Goal: Navigation & Orientation: Find specific page/section

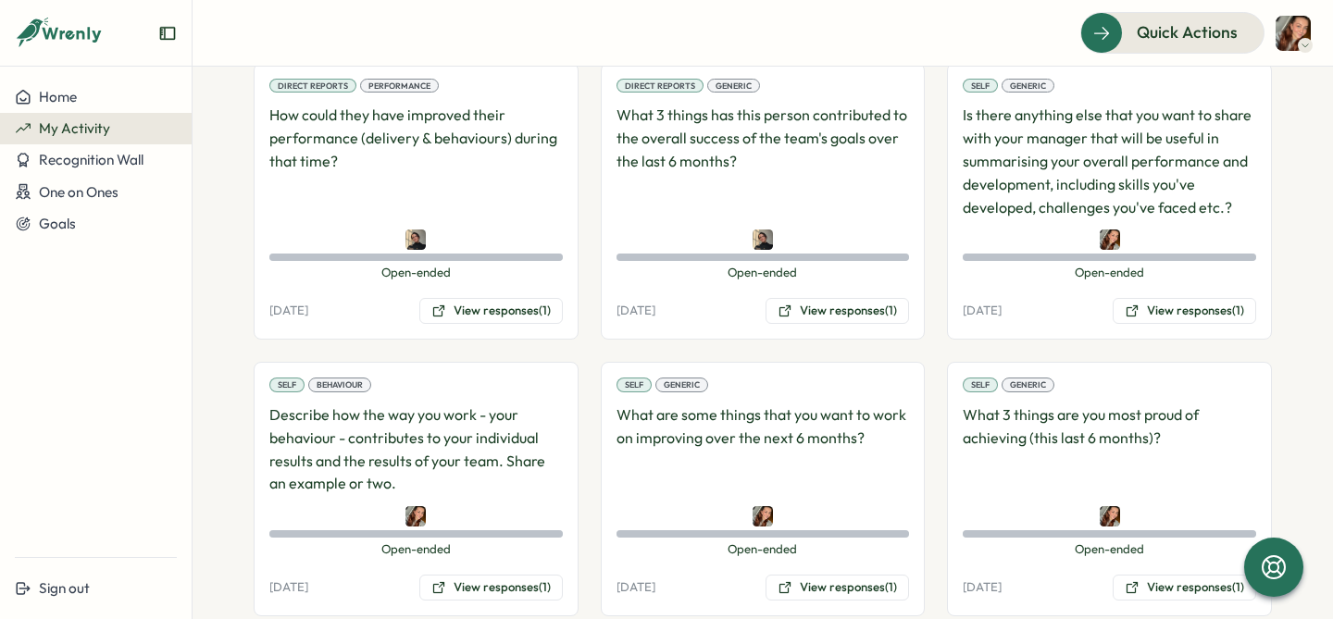
scroll to position [658, 0]
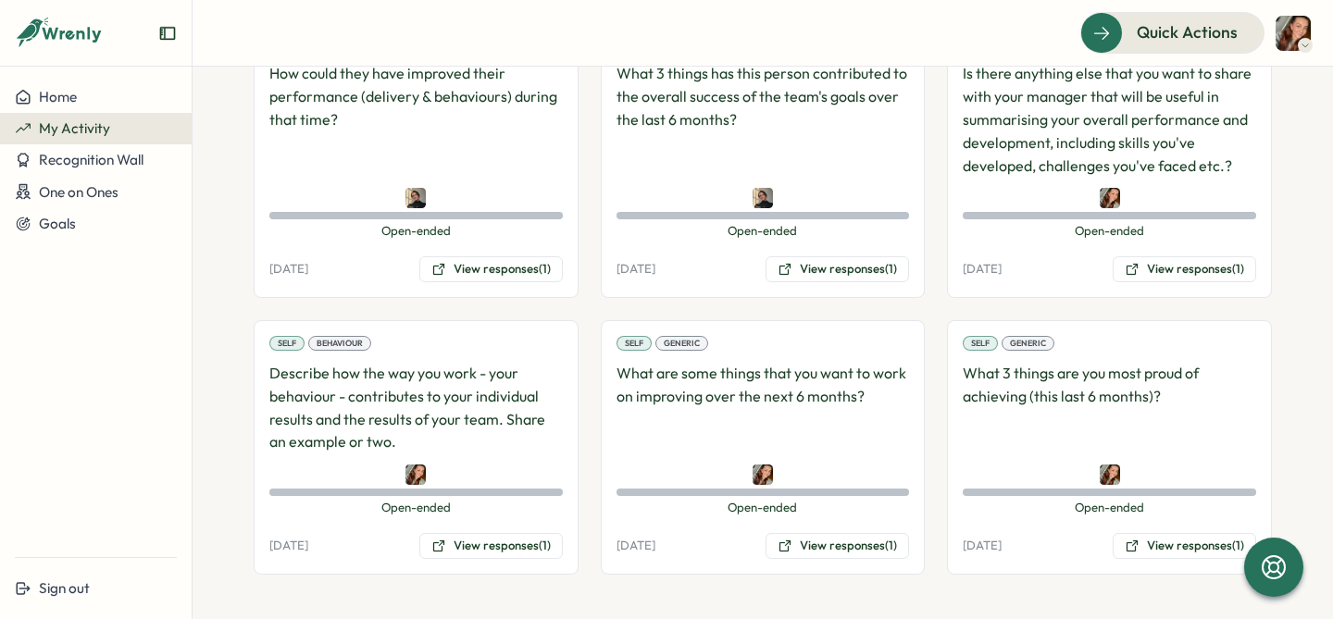
click at [218, 280] on section "**********" at bounding box center [763, 343] width 1140 height 553
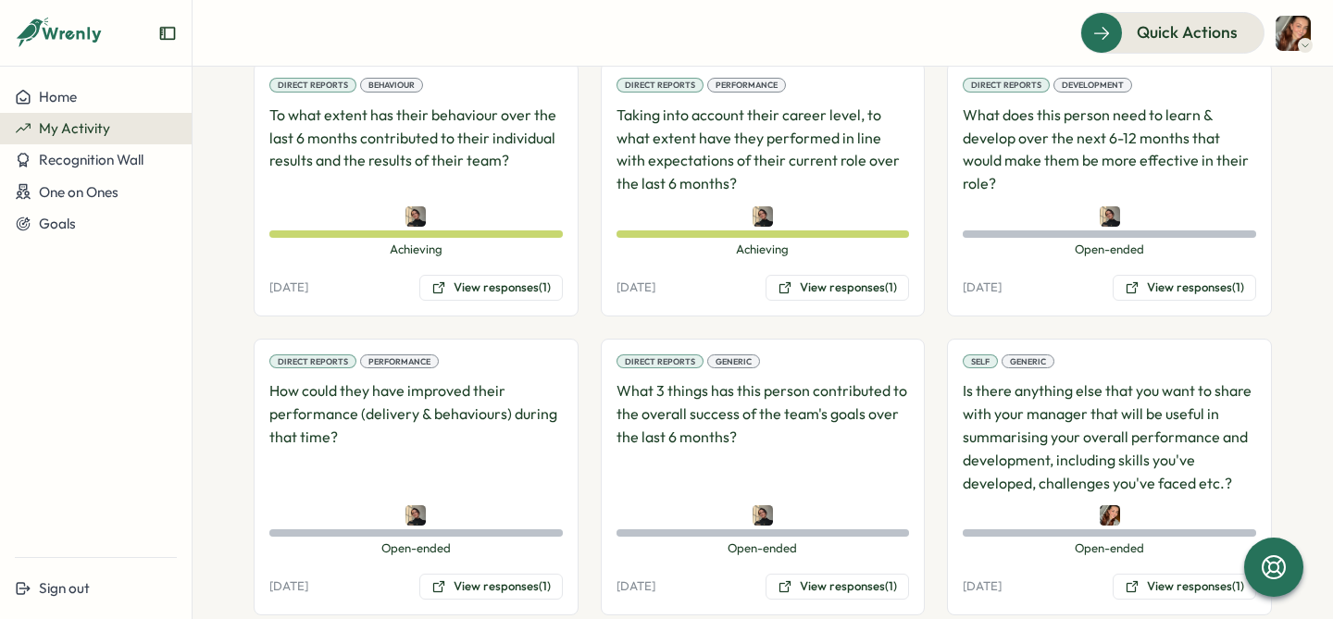
scroll to position [298, 0]
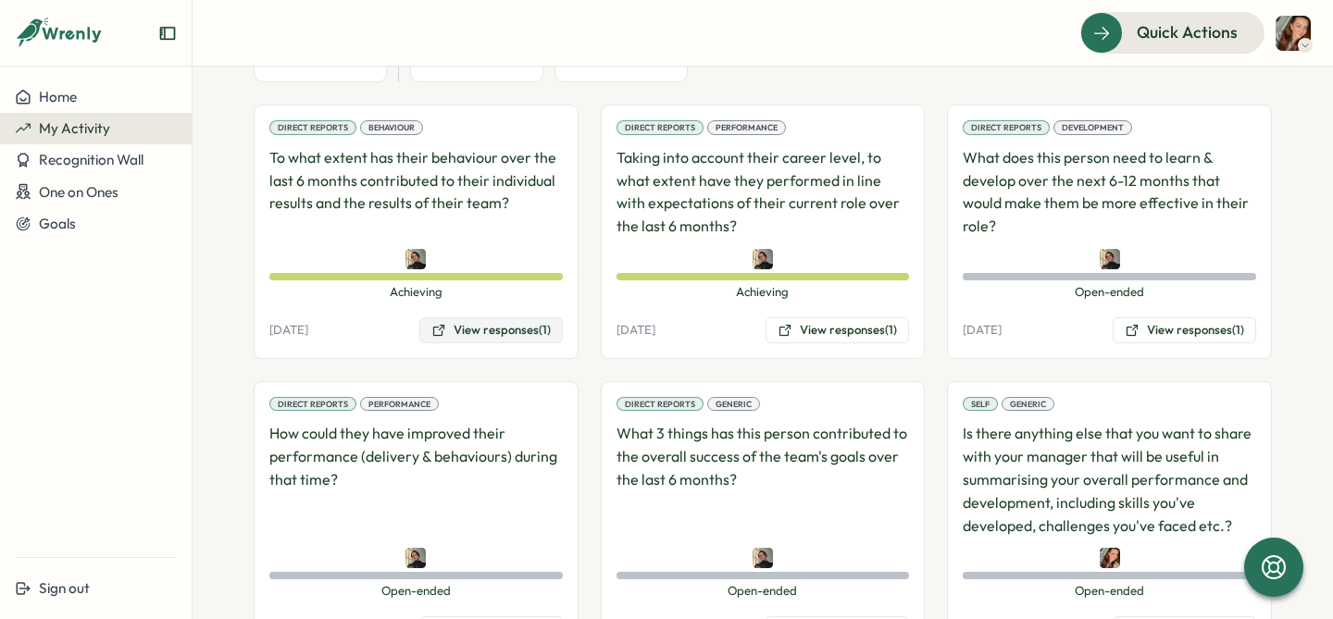
click at [519, 327] on button "View responses (1)" at bounding box center [490, 330] width 143 height 26
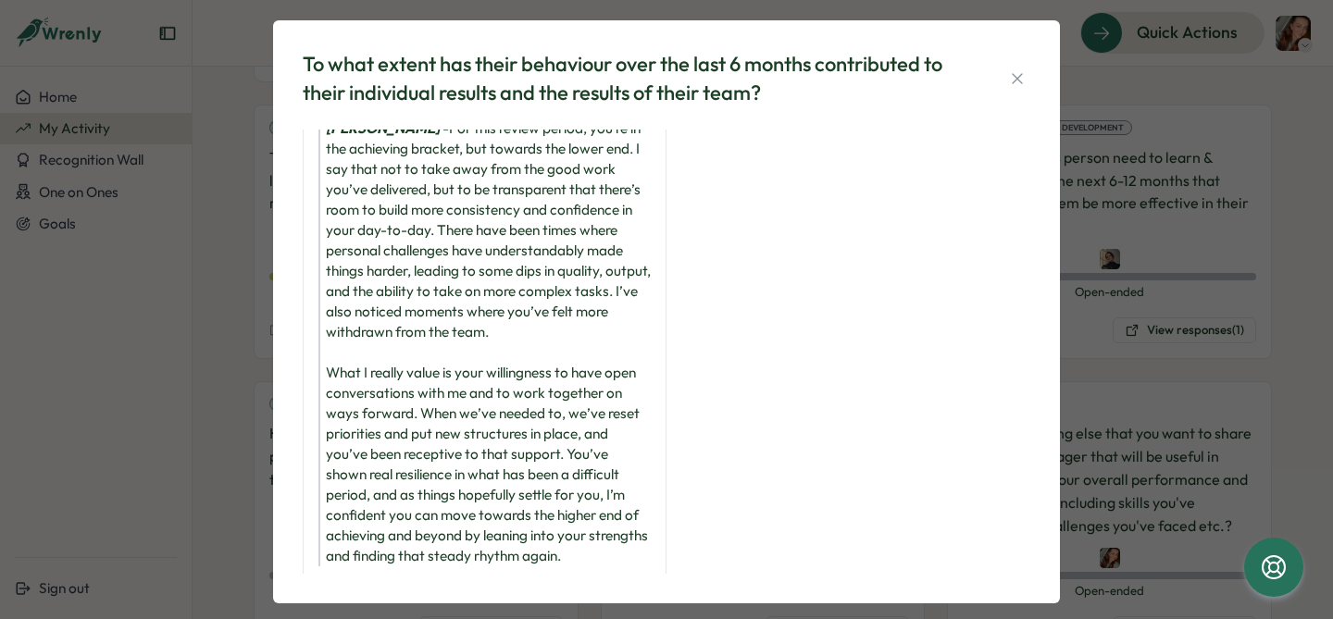
scroll to position [89, 0]
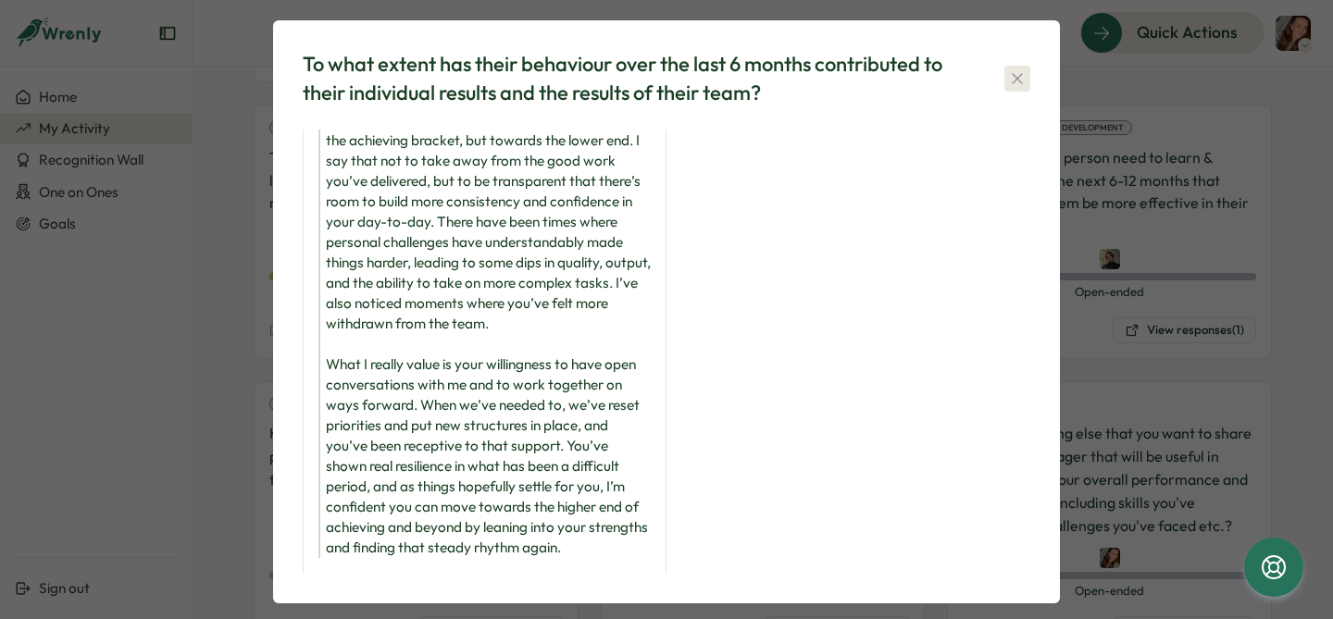
click at [1008, 81] on icon "button" at bounding box center [1017, 78] width 19 height 19
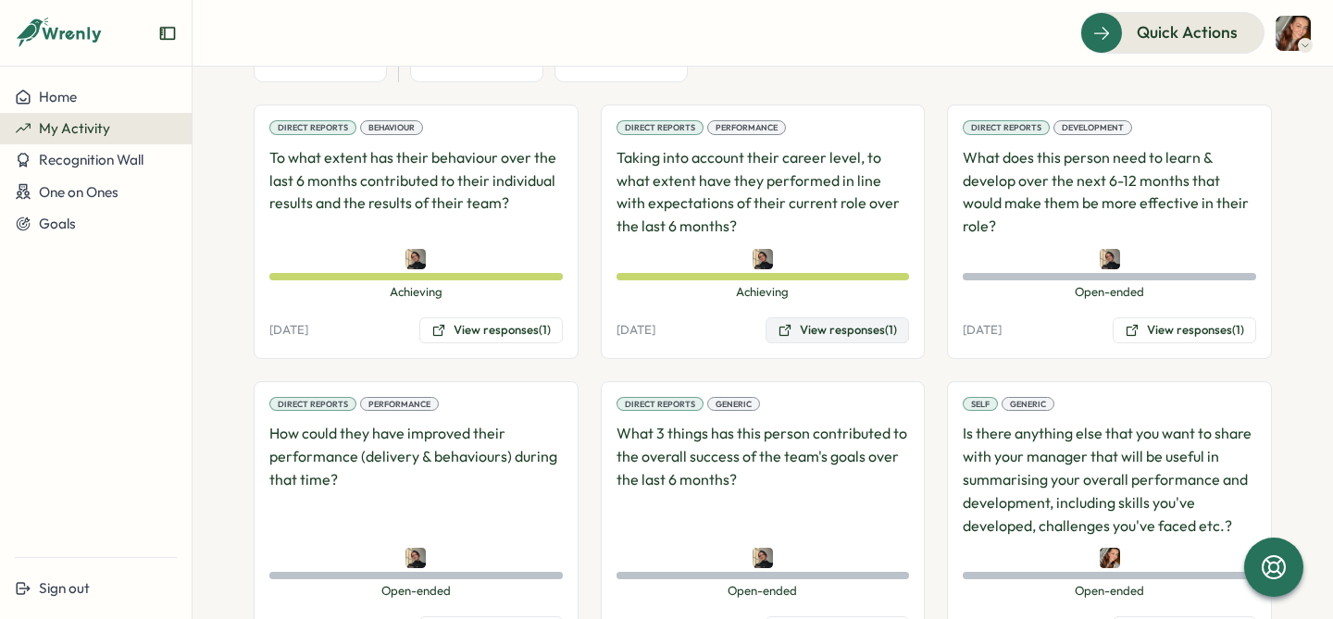
click at [871, 338] on button "View responses (1)" at bounding box center [836, 330] width 143 height 26
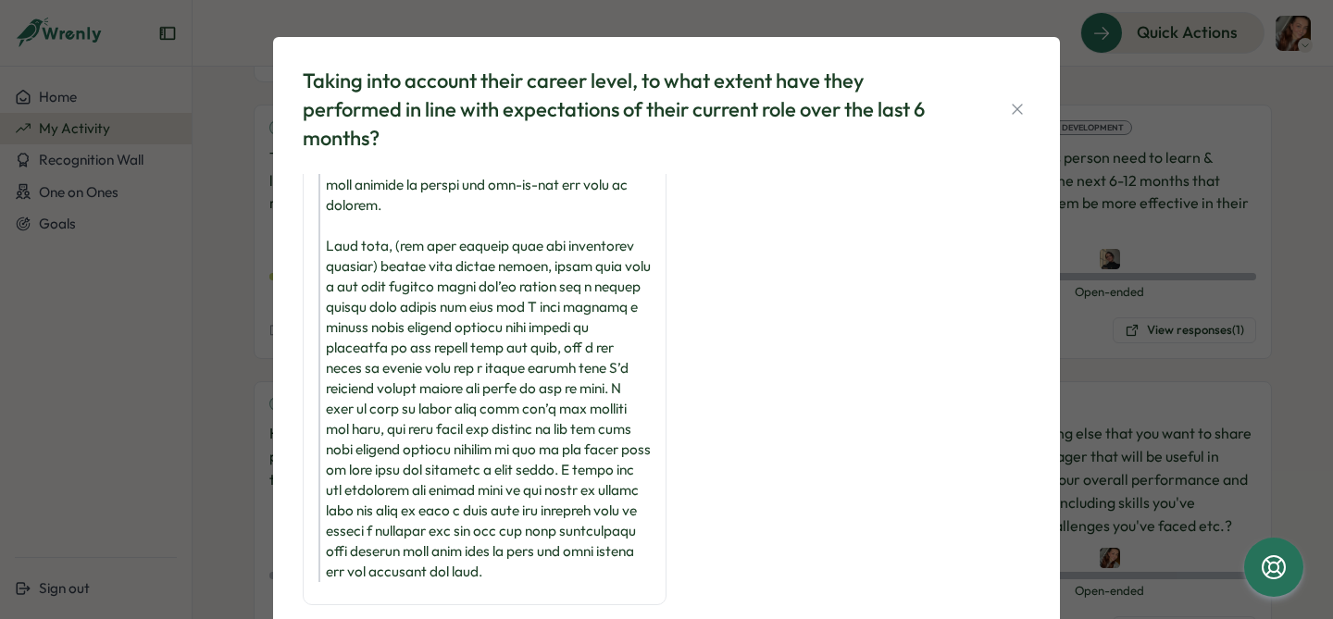
scroll to position [176, 0]
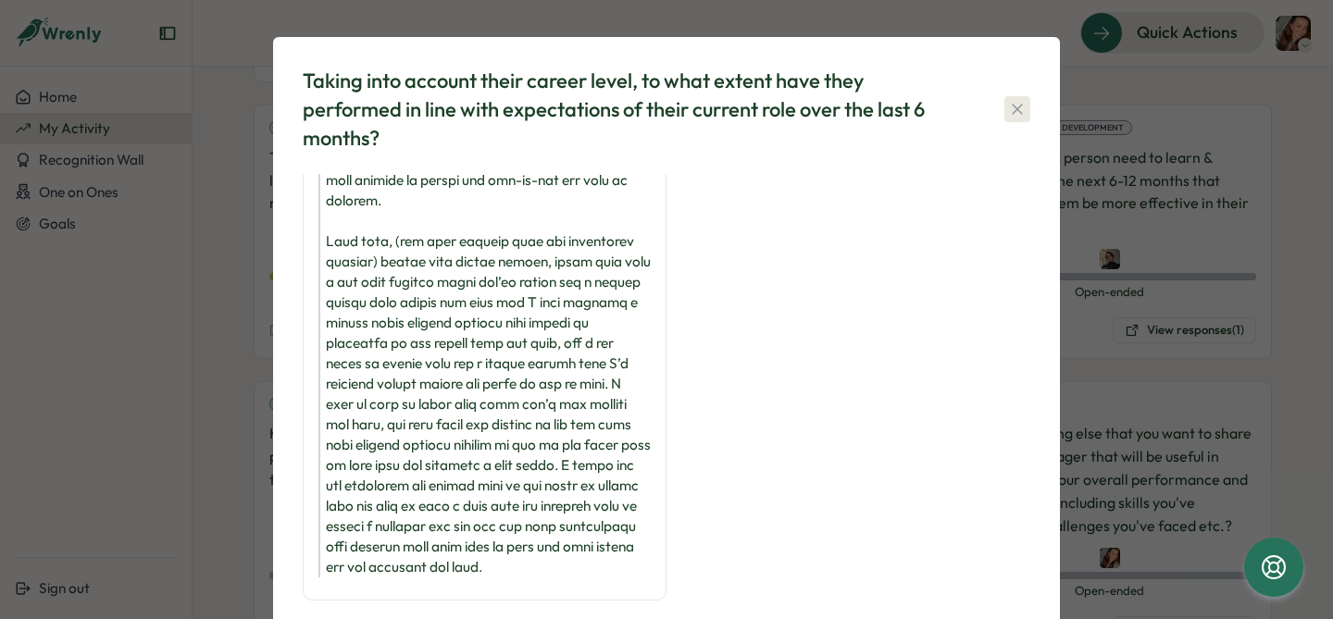
click at [1009, 107] on icon "button" at bounding box center [1017, 109] width 19 height 19
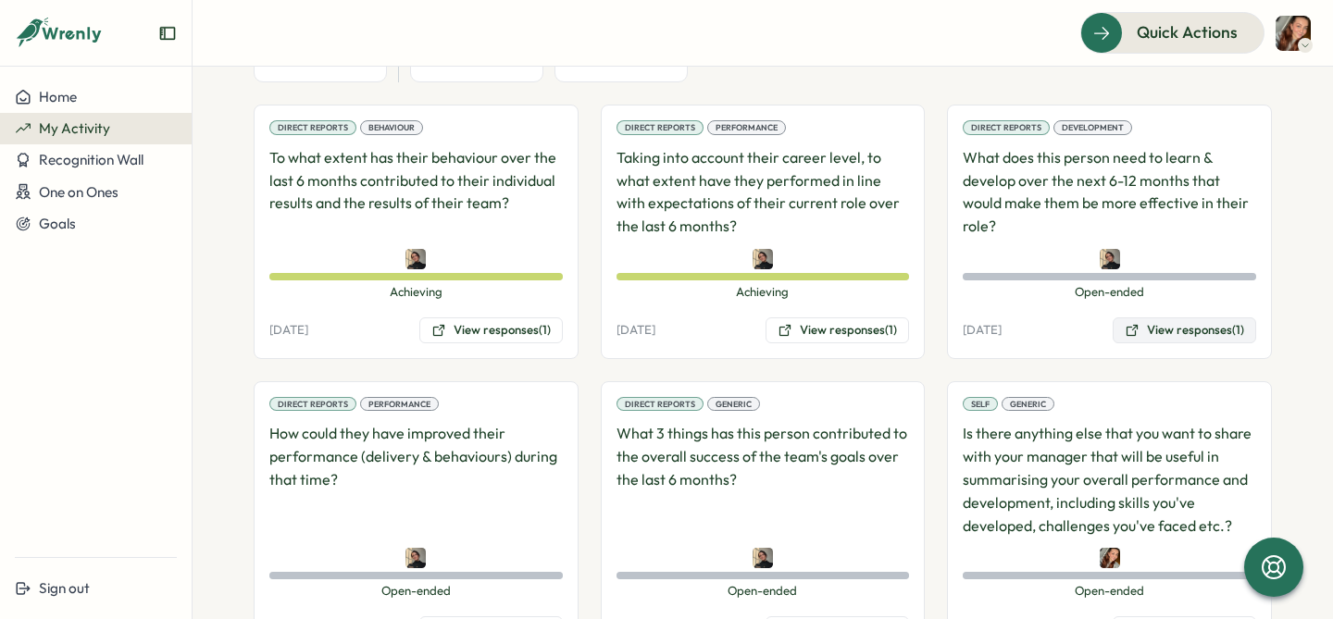
click at [1192, 331] on button "View responses (1)" at bounding box center [1184, 330] width 143 height 26
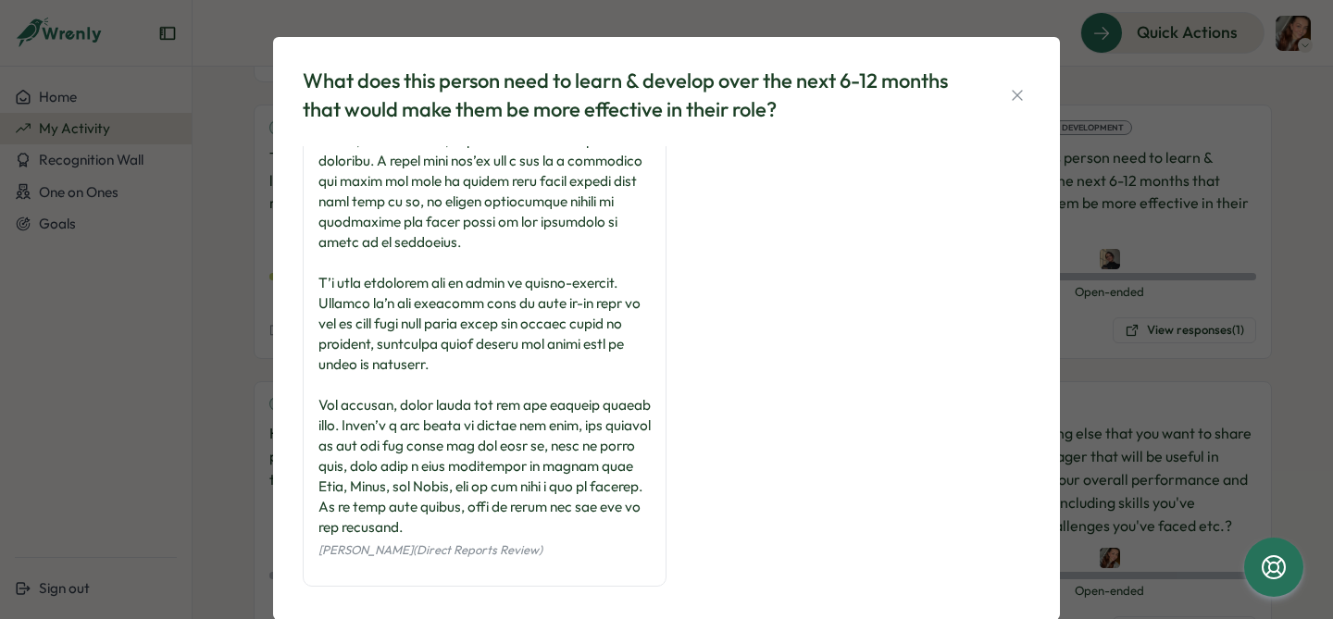
scroll to position [332, 0]
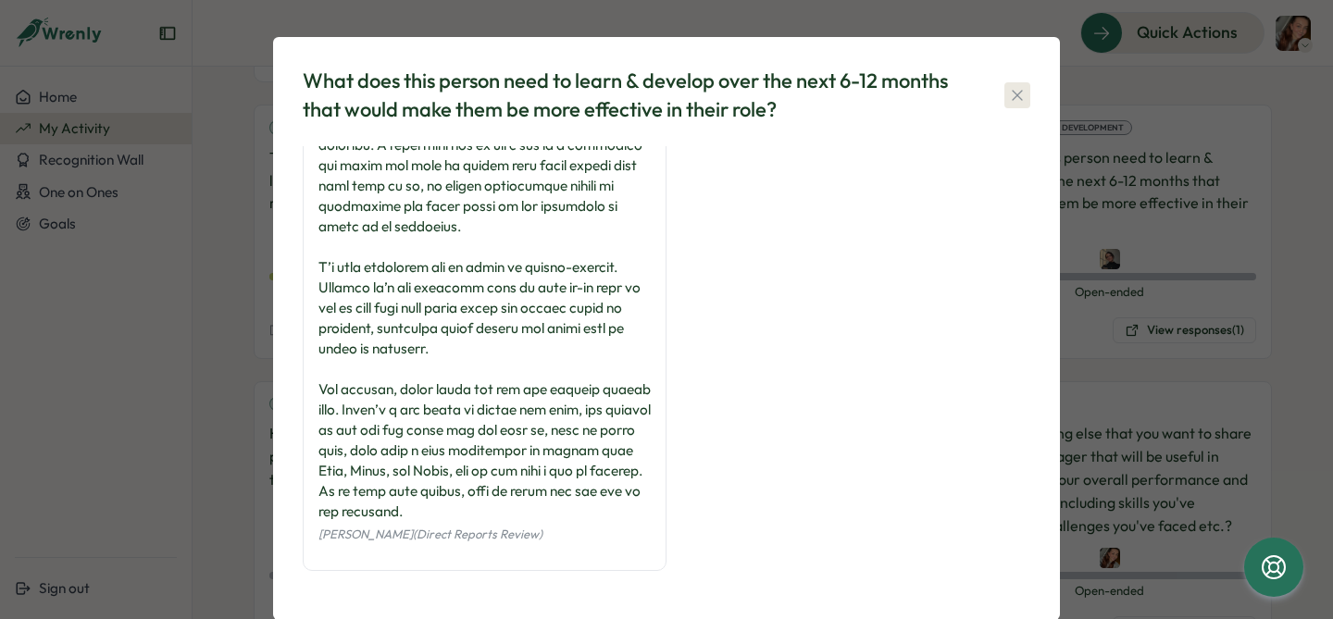
click at [1017, 95] on icon "button" at bounding box center [1017, 95] width 19 height 19
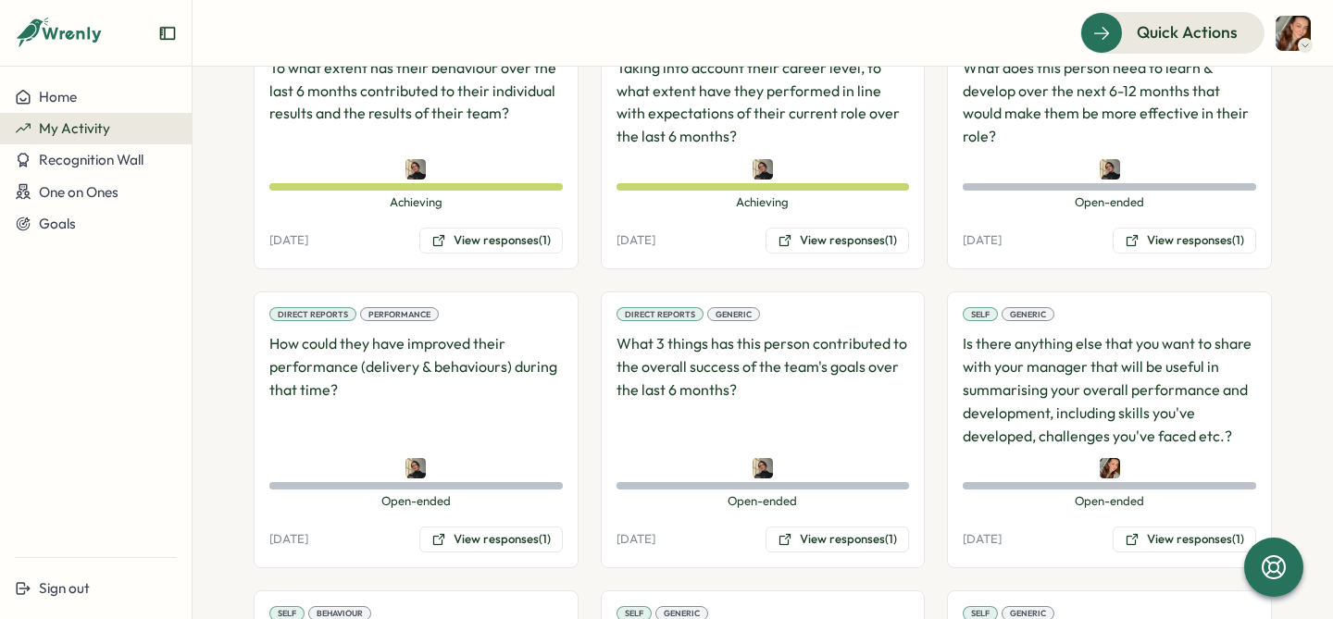
scroll to position [404, 0]
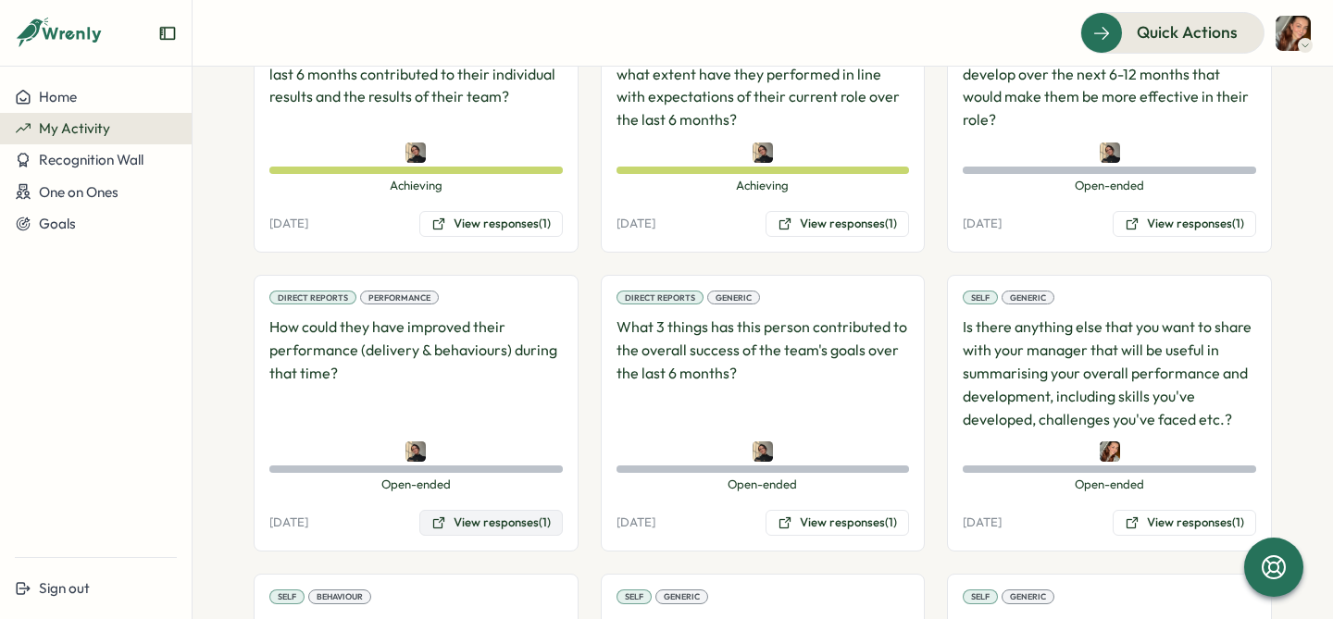
click at [485, 513] on button "View responses (1)" at bounding box center [490, 523] width 143 height 26
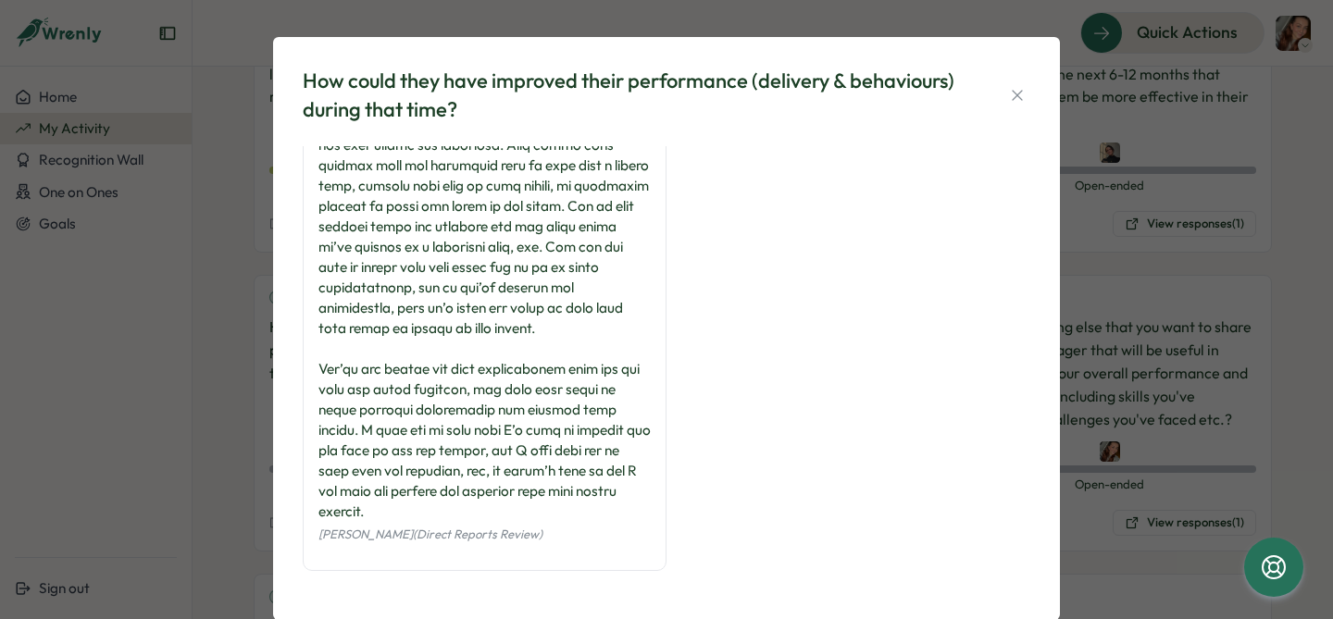
scroll to position [353, 0]
click at [1009, 93] on icon "button" at bounding box center [1017, 95] width 19 height 19
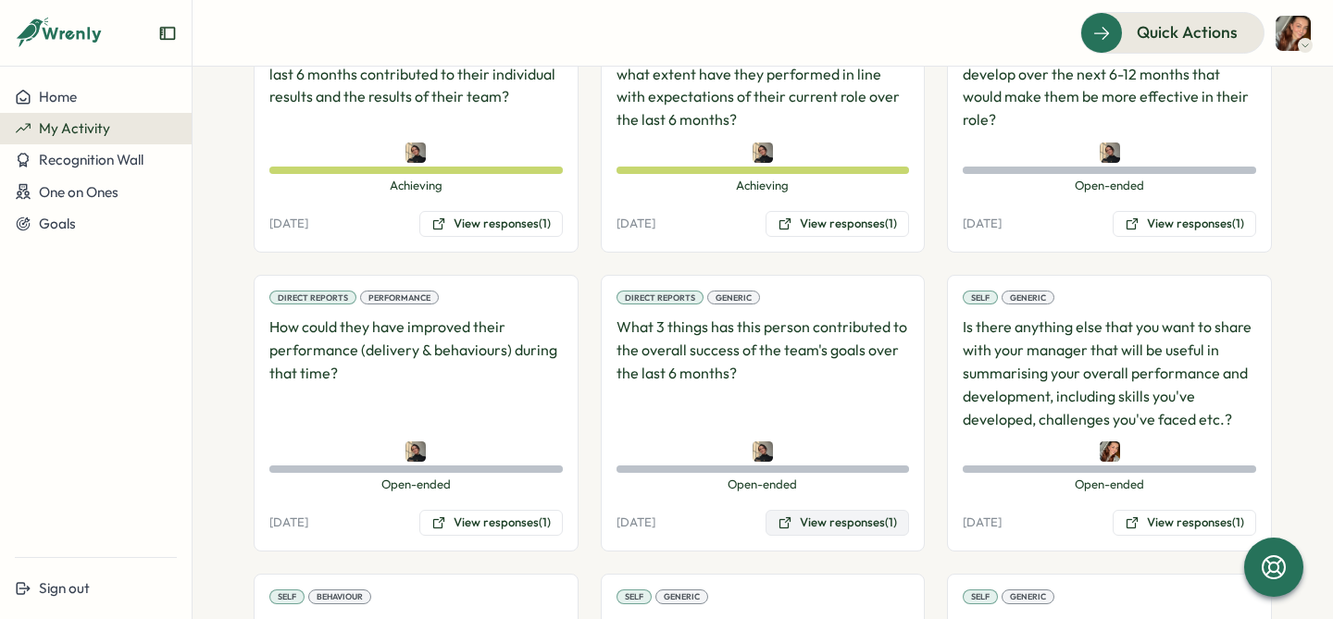
click at [845, 530] on button "View responses (1)" at bounding box center [836, 523] width 143 height 26
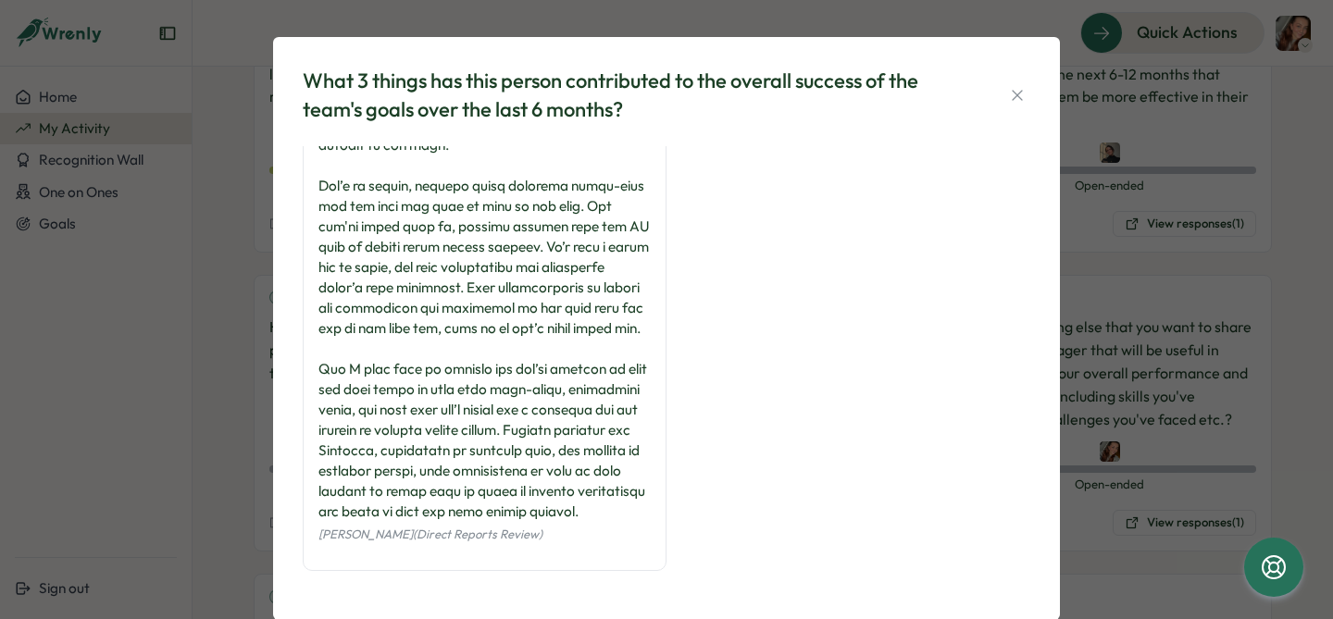
scroll to position [230, 0]
click at [1012, 97] on icon "button" at bounding box center [1017, 95] width 10 height 10
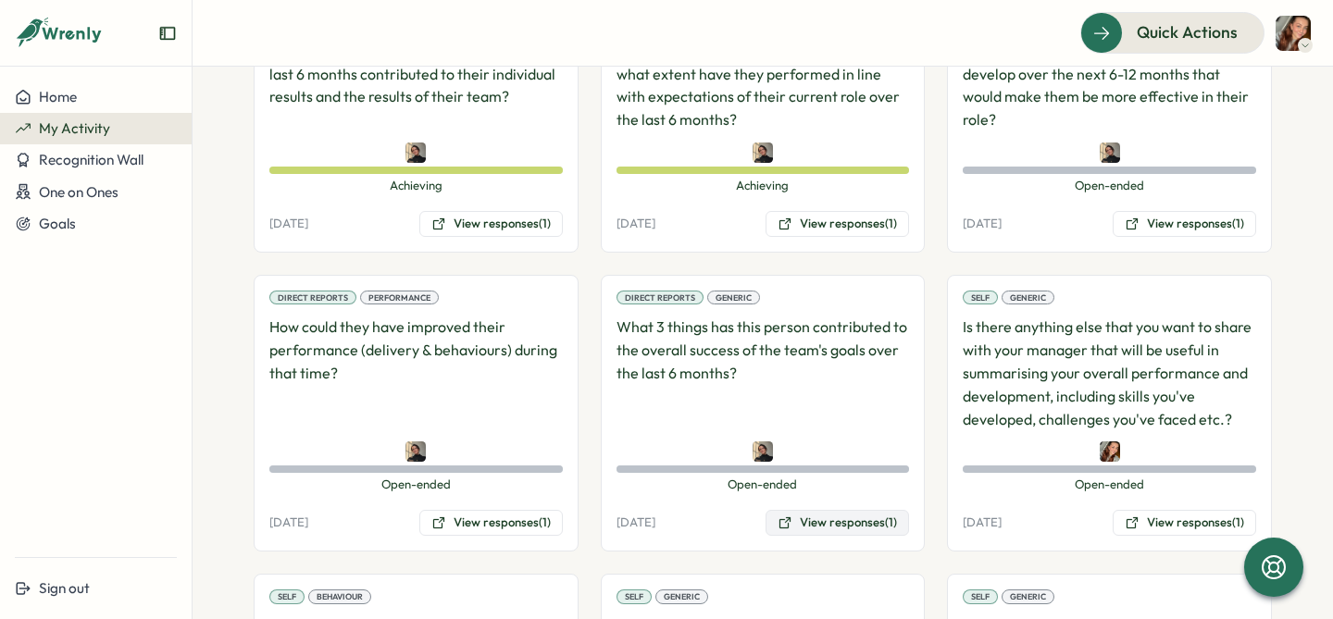
click at [857, 520] on button "View responses (1)" at bounding box center [836, 523] width 143 height 26
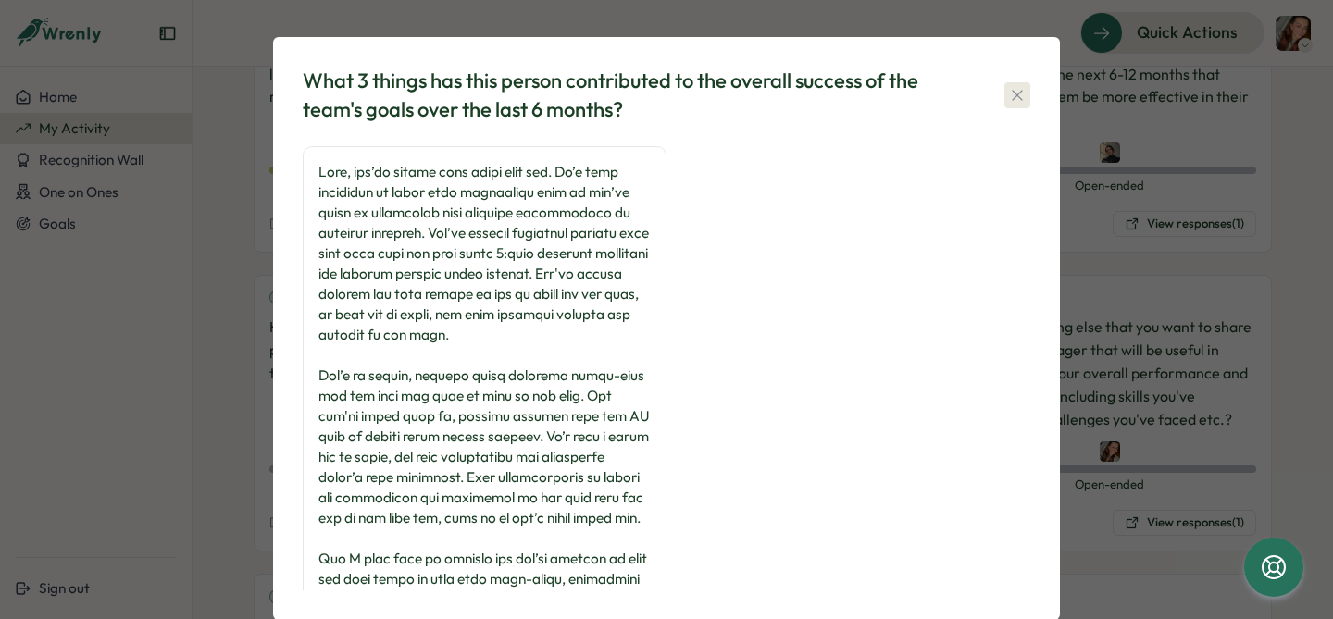
click at [1012, 95] on icon "button" at bounding box center [1017, 95] width 10 height 10
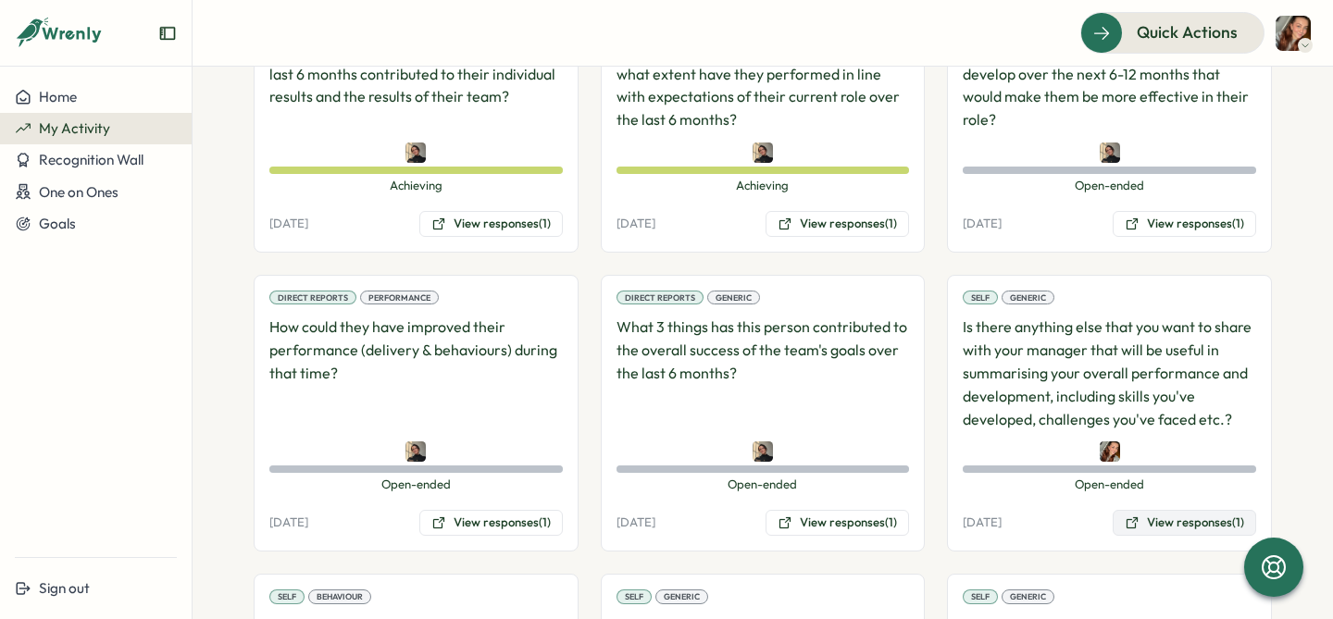
click at [1173, 510] on button "View responses (1)" at bounding box center [1184, 523] width 143 height 26
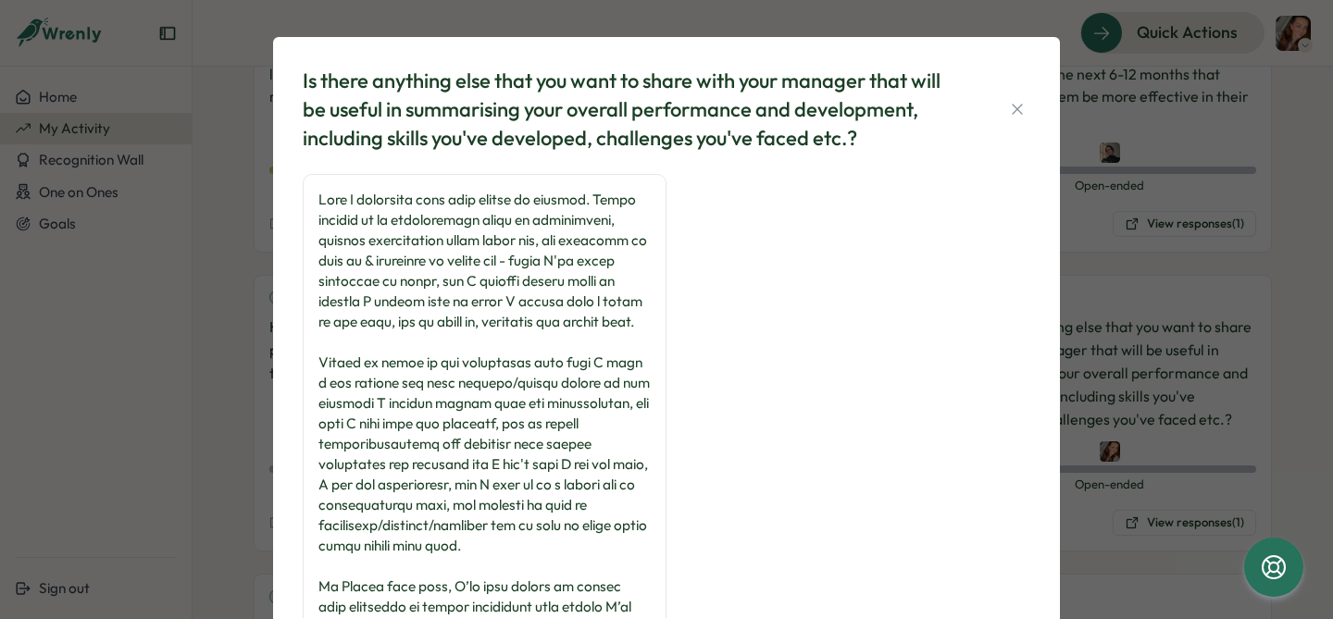
click at [1026, 101] on div "Is there anything else that you want to share with your manager that will be us…" at bounding box center [666, 342] width 742 height 566
click at [1008, 106] on icon "button" at bounding box center [1017, 109] width 19 height 19
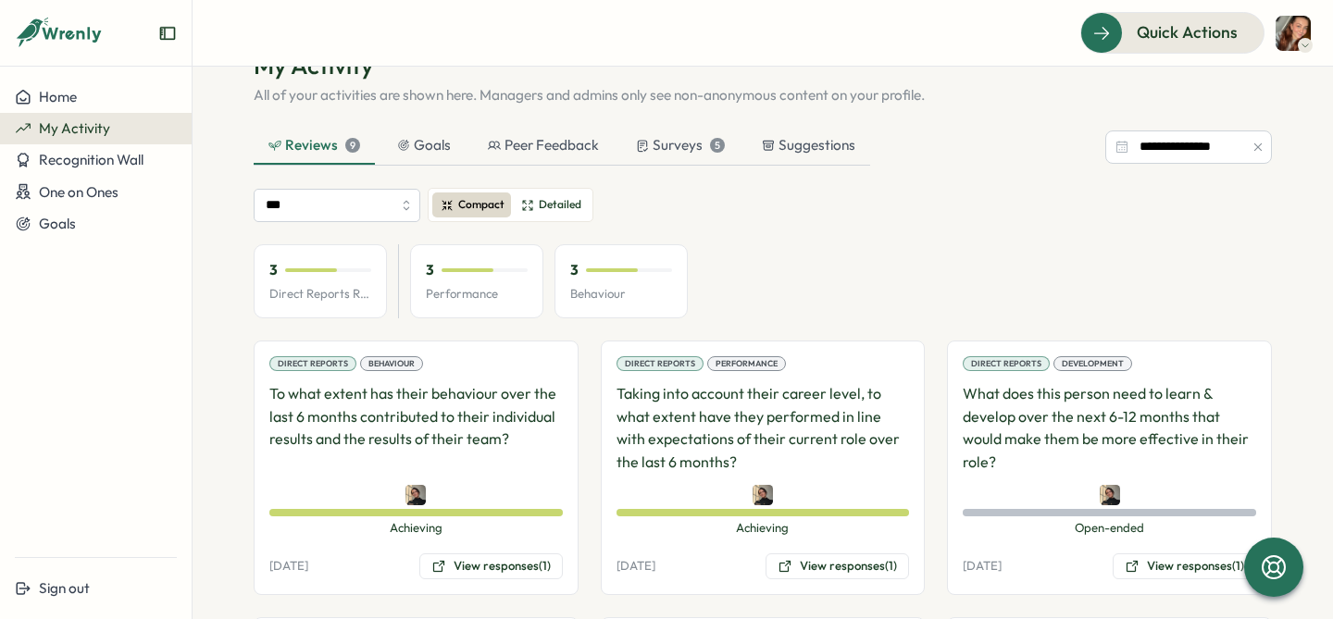
scroll to position [28, 0]
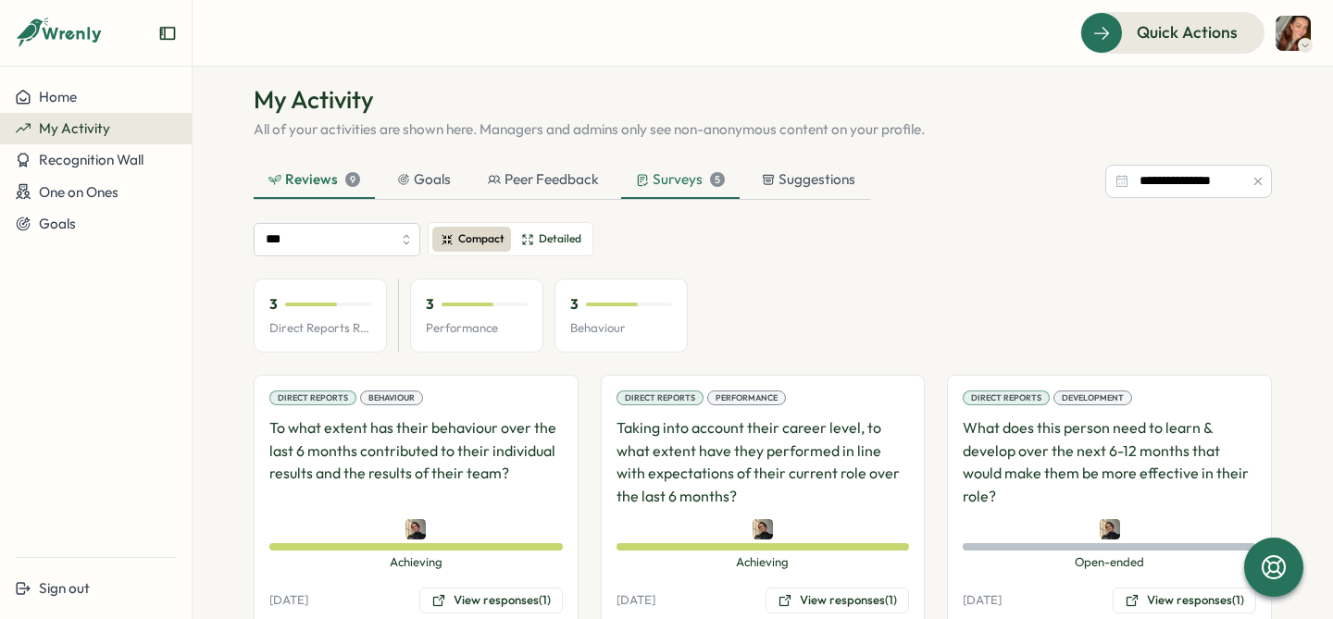
click at [676, 180] on div "Surveys 5" at bounding box center [680, 179] width 89 height 20
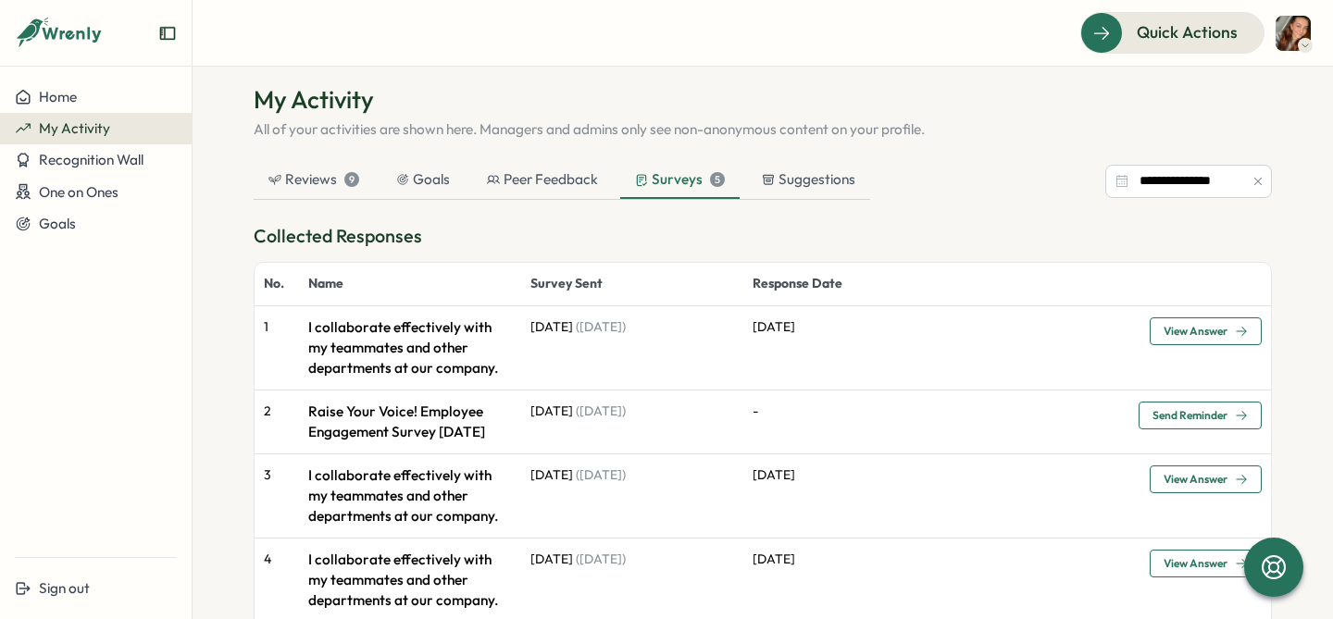
click at [1213, 336] on span "View Answer" at bounding box center [1195, 331] width 64 height 11
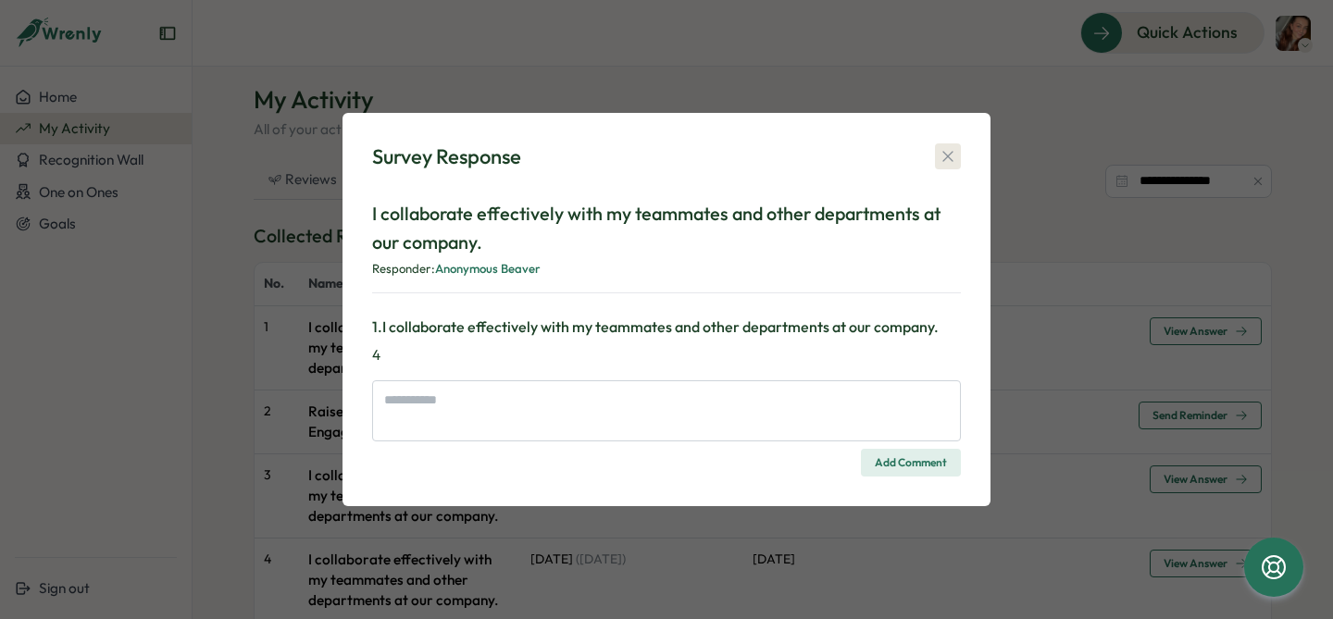
click at [949, 155] on icon "button" at bounding box center [947, 156] width 10 height 10
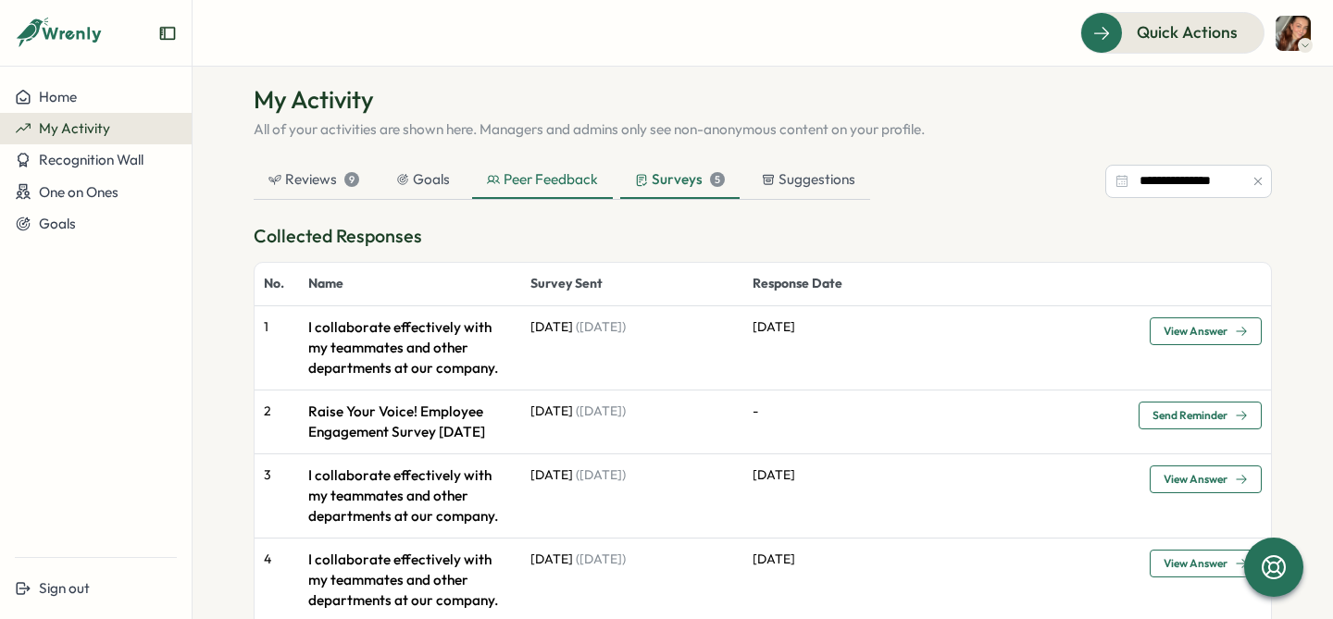
click at [508, 179] on div "Peer Feedback" at bounding box center [542, 179] width 111 height 20
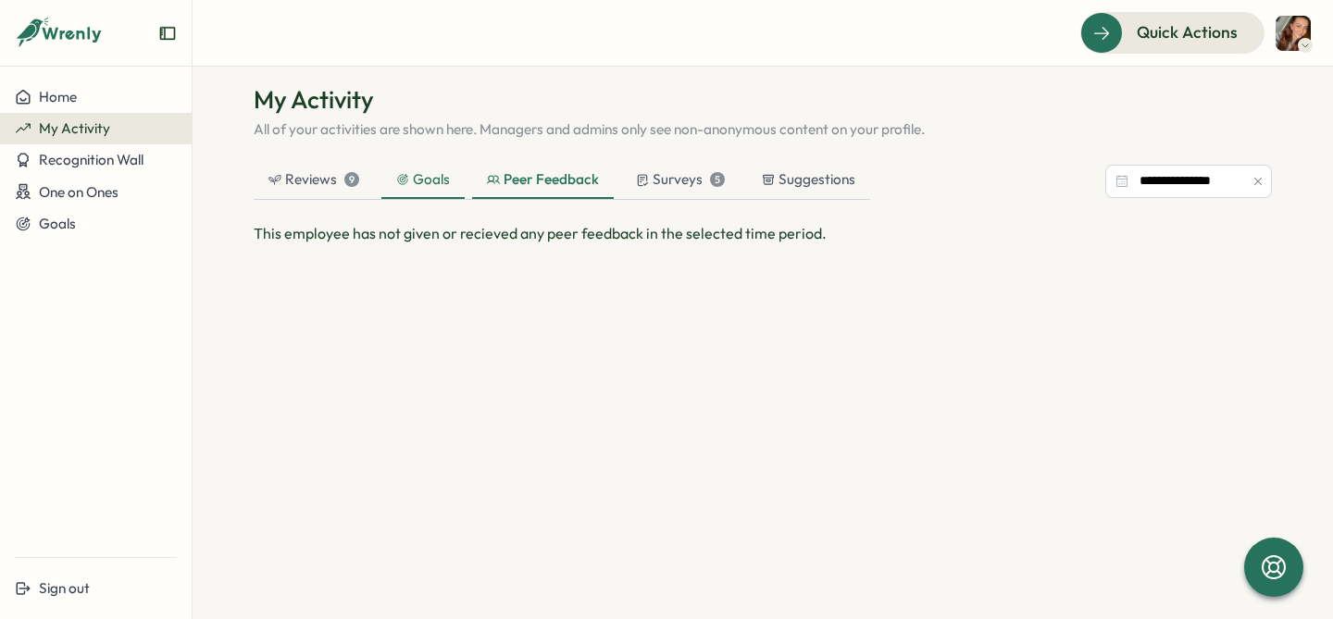
click at [396, 182] on icon at bounding box center [402, 179] width 13 height 13
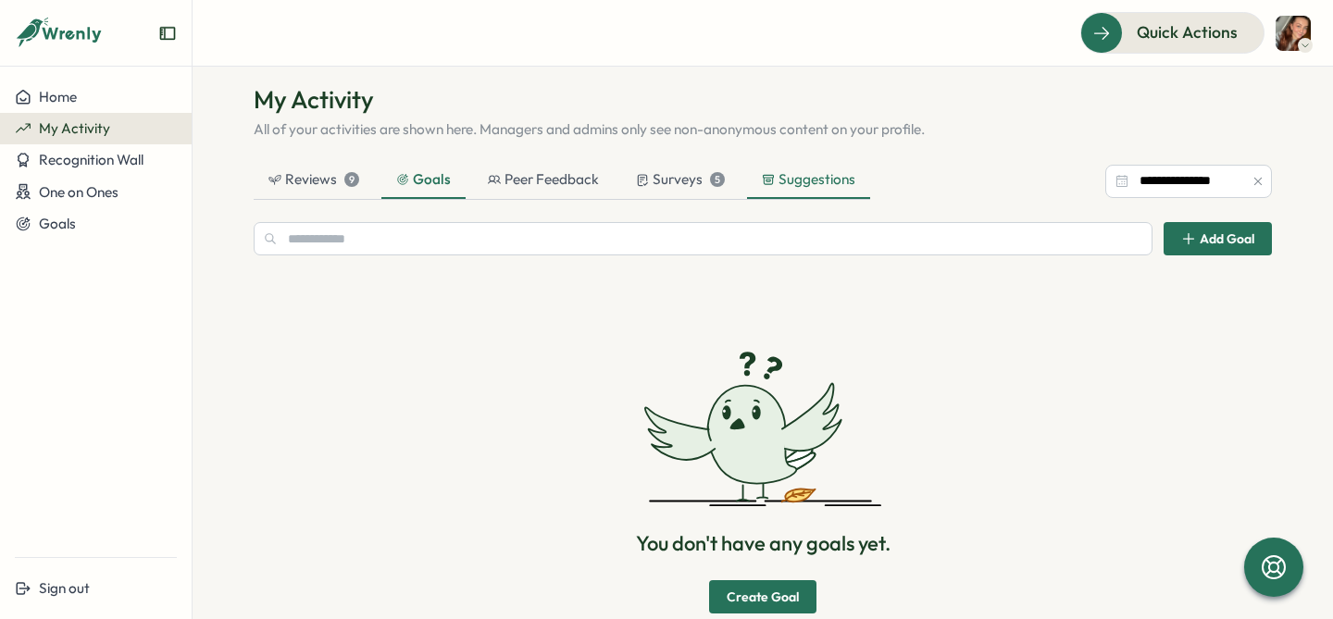
click at [764, 191] on div "Suggestions" at bounding box center [808, 180] width 123 height 37
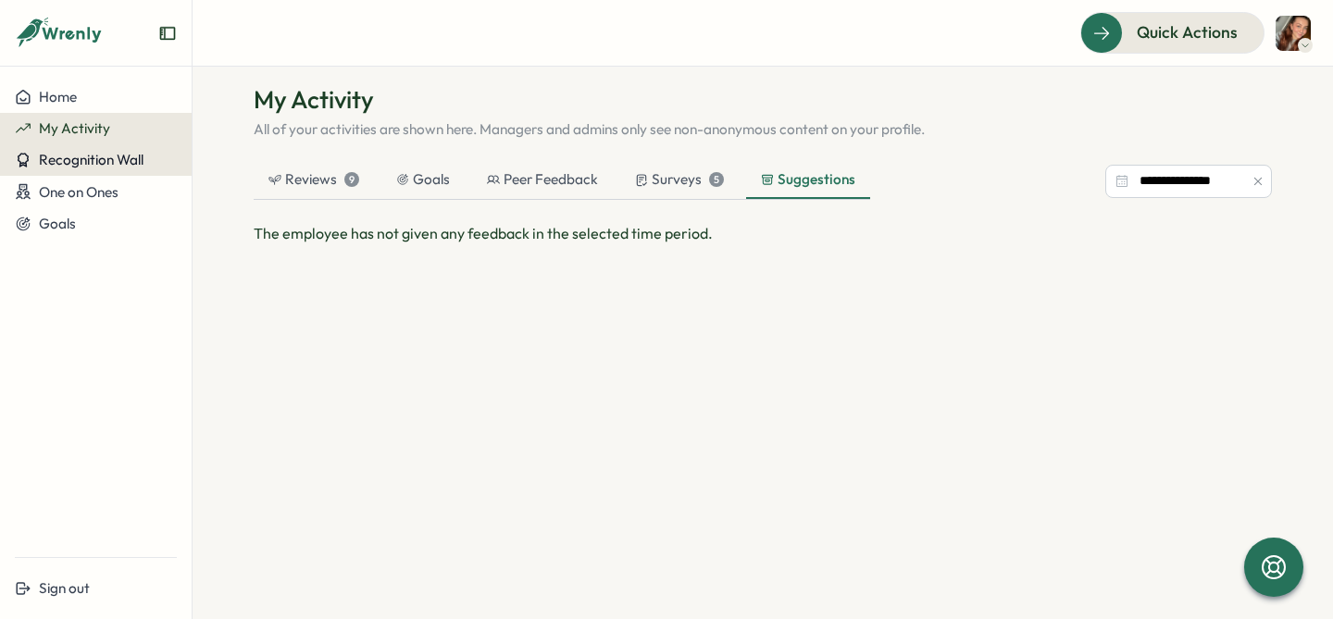
click at [93, 156] on span "Recognition Wall" at bounding box center [91, 160] width 105 height 18
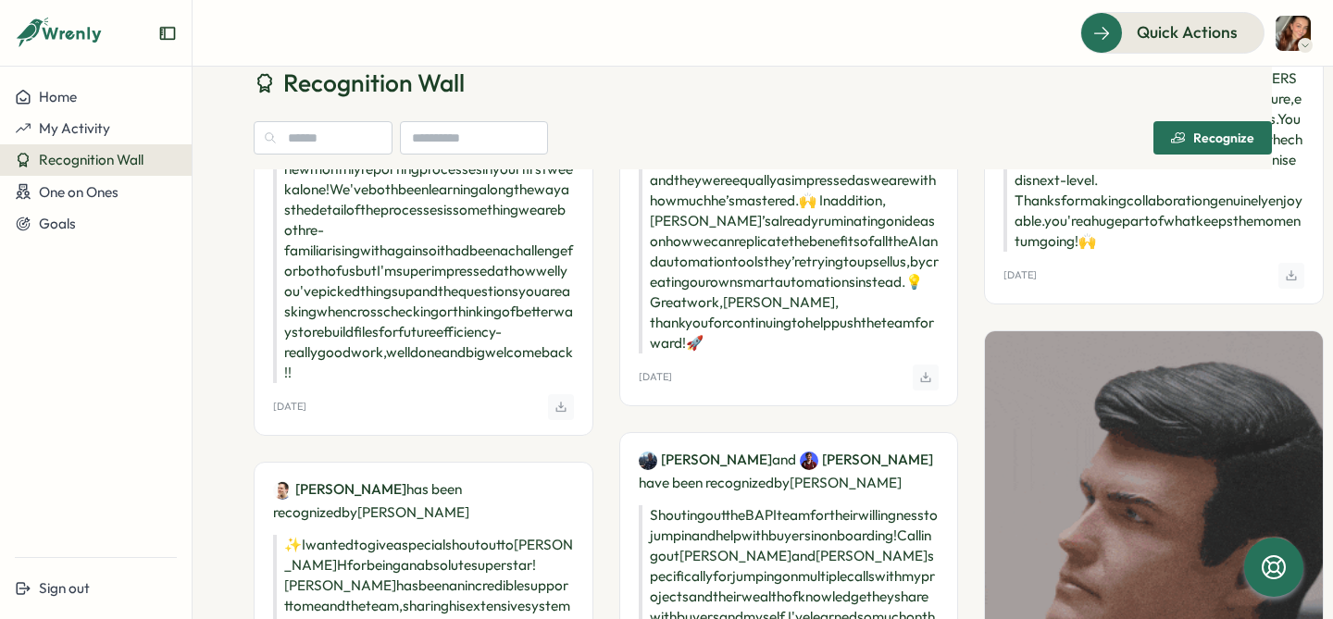
scroll to position [1539, 0]
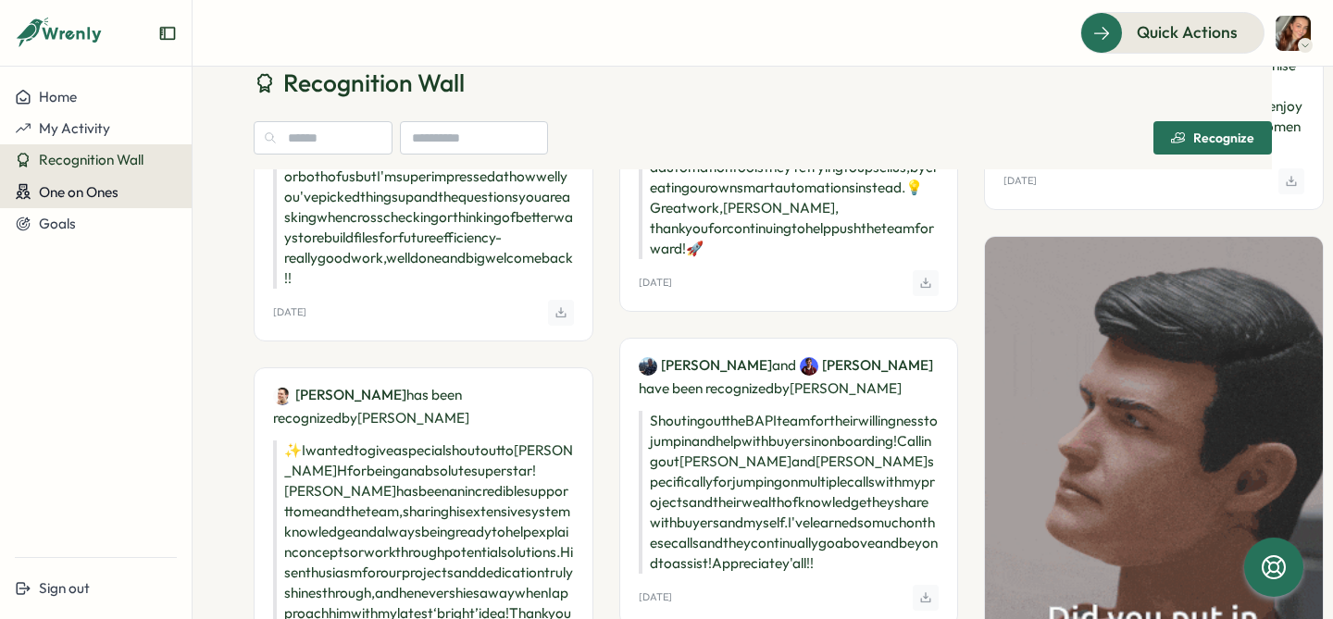
click at [75, 185] on span "One on Ones" at bounding box center [79, 192] width 80 height 18
click at [228, 195] on div "Meetings" at bounding box center [224, 192] width 57 height 20
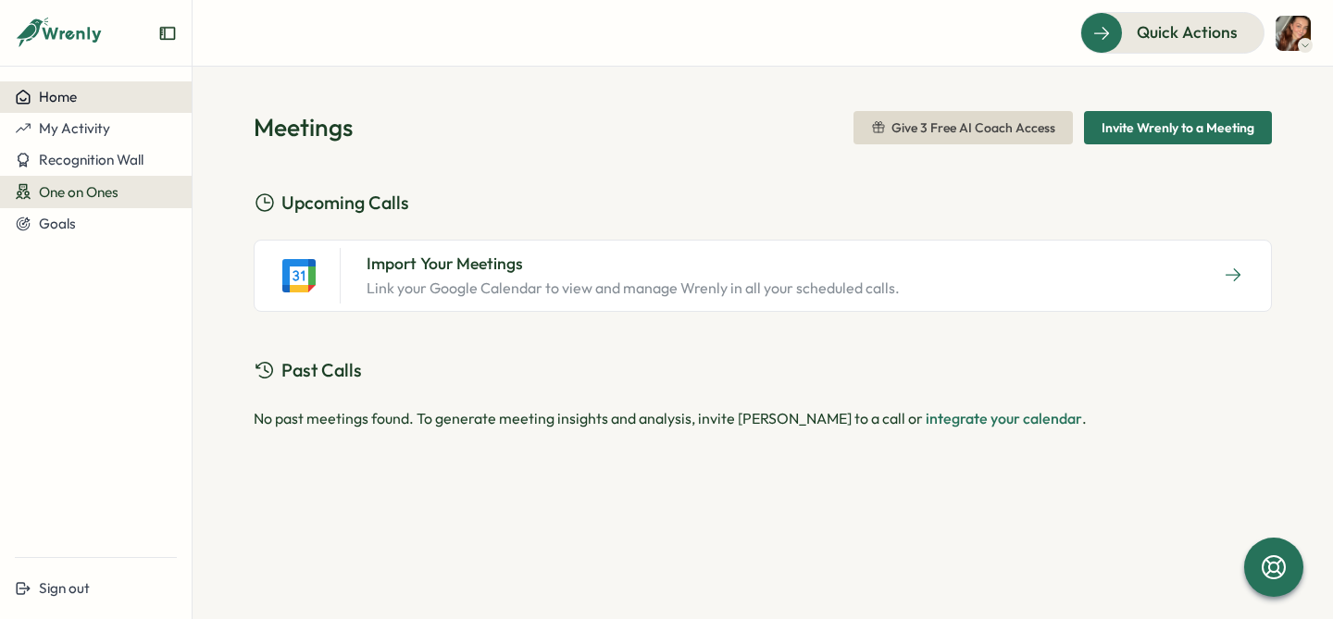
click at [110, 101] on div "Home" at bounding box center [96, 97] width 162 height 17
